Goal: Obtain resource: Obtain resource

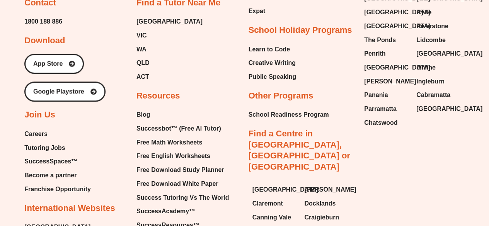
scroll to position [3242, 0]
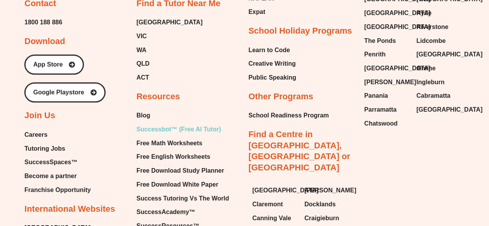
click at [158, 124] on span "Successbot™ (Free AI Tutor)" at bounding box center [179, 130] width 85 height 12
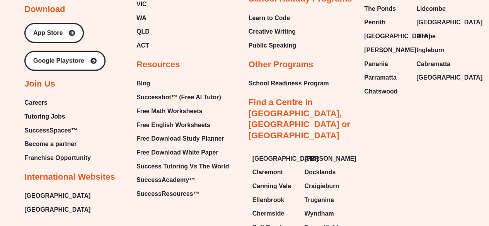
scroll to position [1939, 0]
click at [168, 109] on span "Free Math Worksheets" at bounding box center [170, 112] width 66 height 12
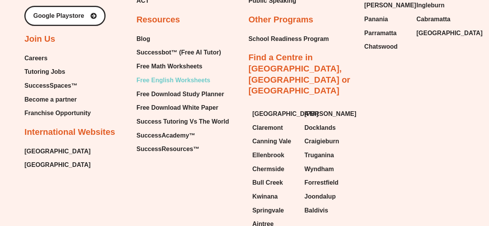
scroll to position [5977, 0]
click at [155, 100] on span "Free Download Study Planner" at bounding box center [181, 95] width 88 height 12
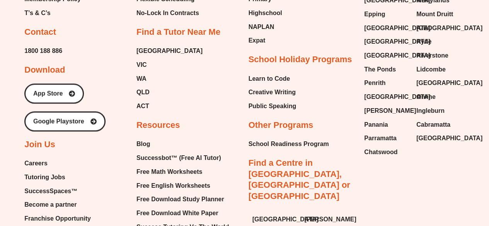
scroll to position [2057, 0]
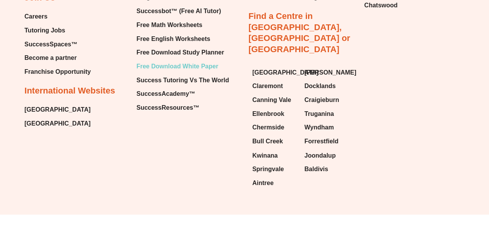
click at [159, 61] on span "Free Download White Paper" at bounding box center [178, 67] width 82 height 12
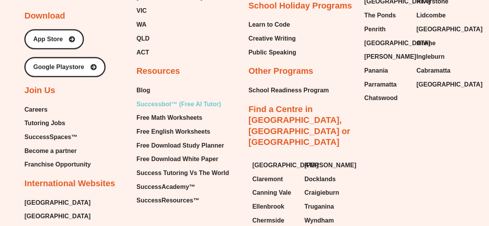
scroll to position [872, 0]
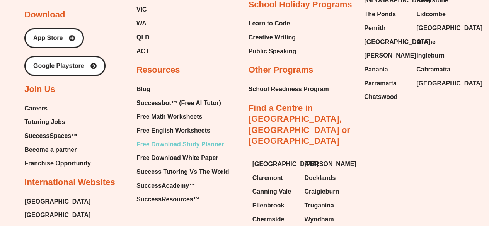
click at [168, 144] on span "Free Download Study Planner" at bounding box center [181, 145] width 88 height 12
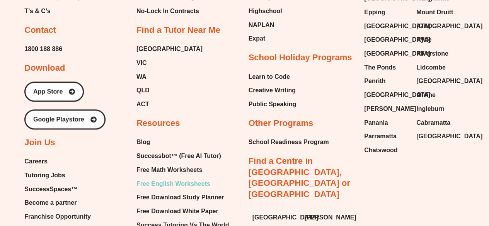
scroll to position [2019, 0]
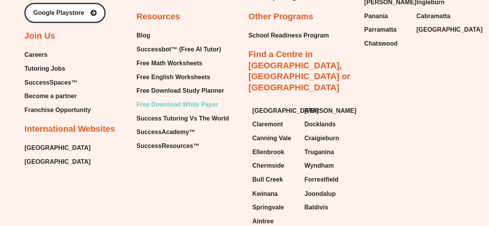
click at [177, 103] on span "Free Download White Paper" at bounding box center [178, 105] width 82 height 12
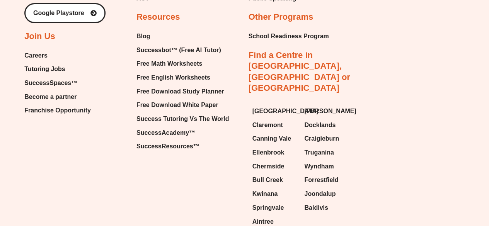
scroll to position [1311, 0]
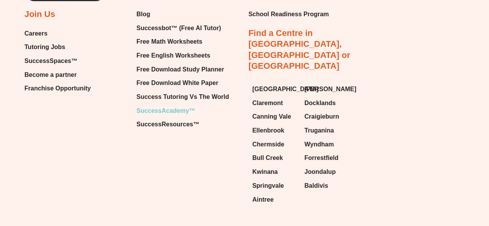
click at [151, 111] on span "SuccessAcademy™" at bounding box center [166, 111] width 59 height 12
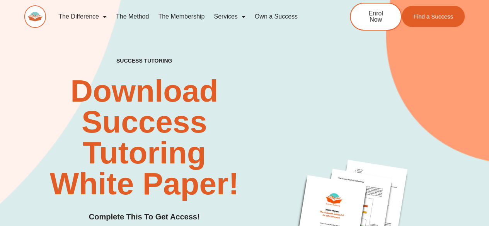
click at [41, 19] on img at bounding box center [35, 16] width 22 height 22
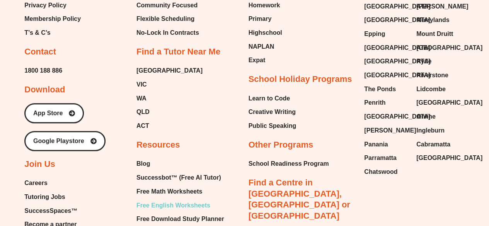
scroll to position [3210, 0]
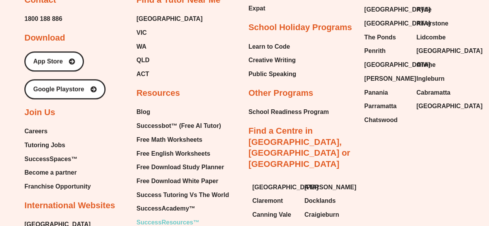
click at [149, 217] on span "SuccessResources™" at bounding box center [168, 223] width 63 height 12
